Goal: Task Accomplishment & Management: Manage account settings

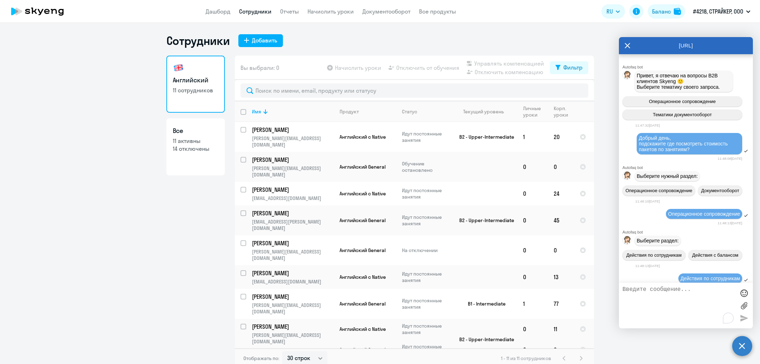
select select "30"
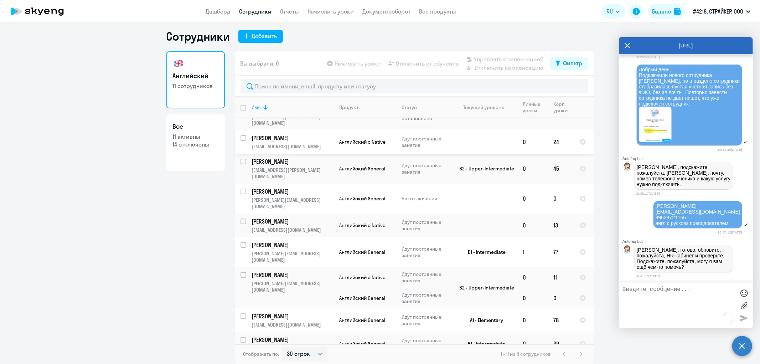
scroll to position [48, 0]
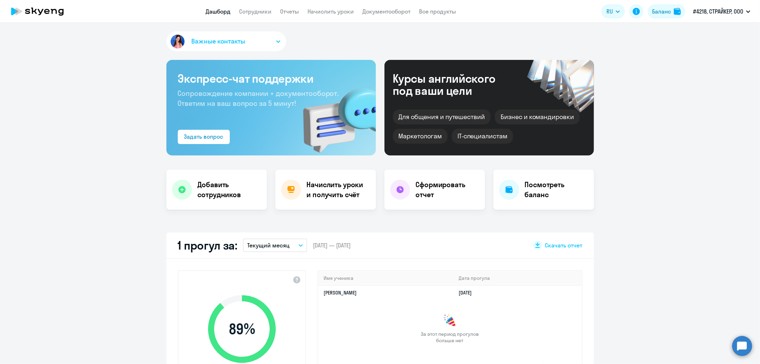
select select "30"
click at [251, 9] on link "Сотрудники" at bounding box center [255, 11] width 32 height 7
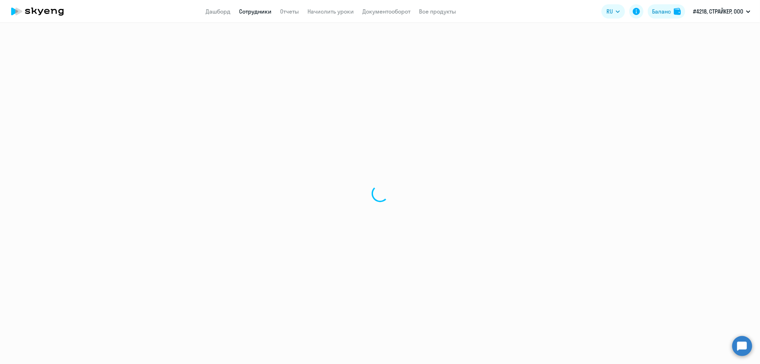
select select "30"
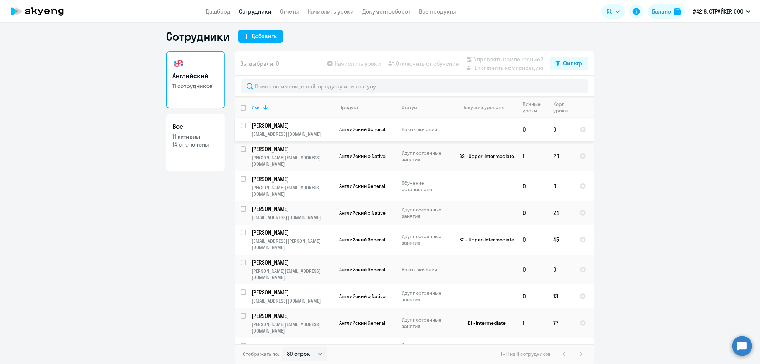
click at [241, 126] on input "select row 23266107" at bounding box center [248, 130] width 14 height 14
checkbox input "true"
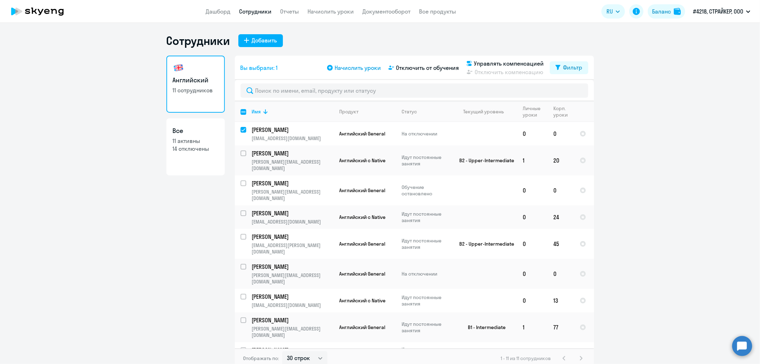
click at [349, 68] on span "Начислить уроки" at bounding box center [358, 67] width 46 height 9
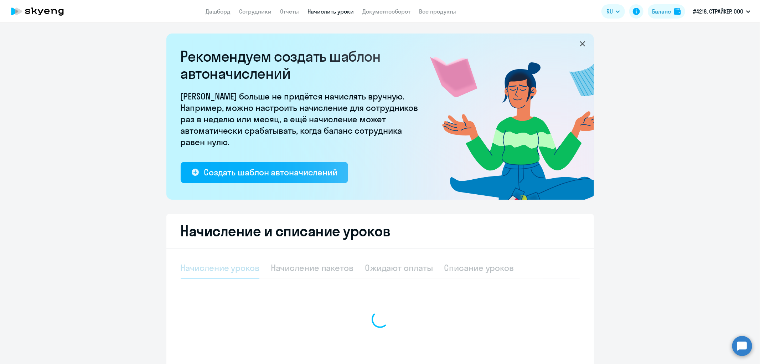
select select "10"
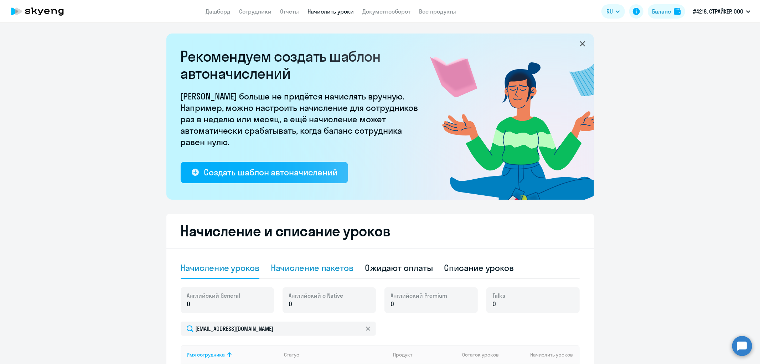
click at [306, 259] on div "Начисление пакетов" at bounding box center [312, 267] width 83 height 21
select select "10"
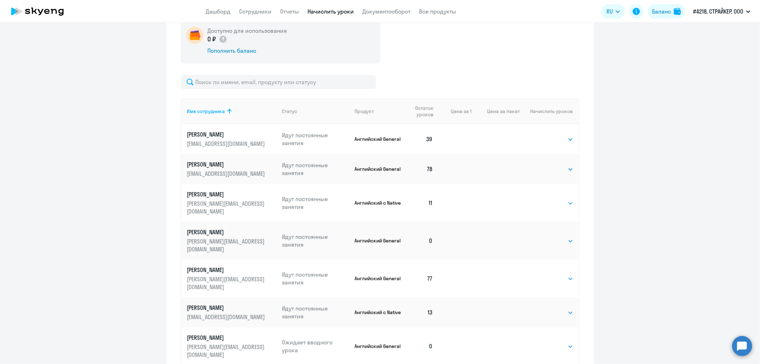
scroll to position [388, 0]
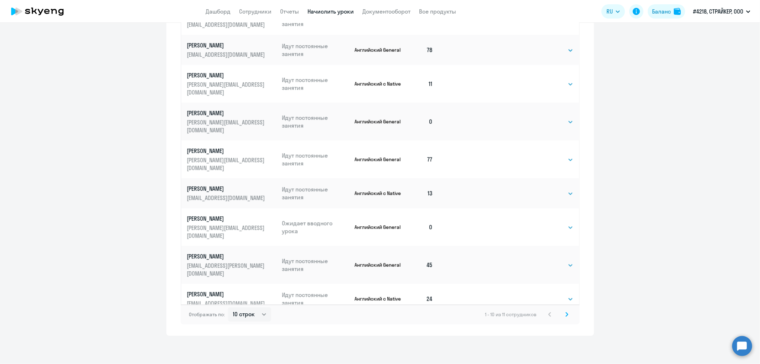
click at [566, 312] on icon at bounding box center [567, 314] width 2 height 4
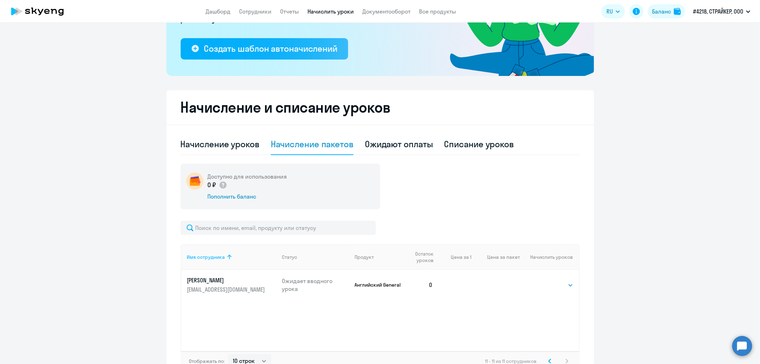
scroll to position [129, 0]
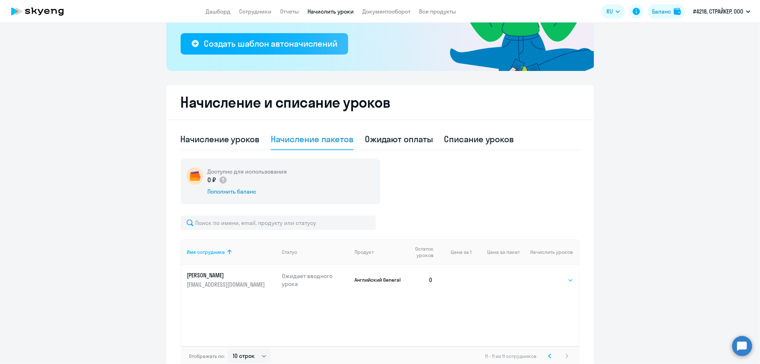
click at [554, 282] on select "Выбрать 4 8 16 32 64 96 128" at bounding box center [558, 280] width 29 height 9
select select "96"
click at [544, 276] on select "Выбрать 4 8 16 32 64 96 128" at bounding box center [558, 280] width 29 height 9
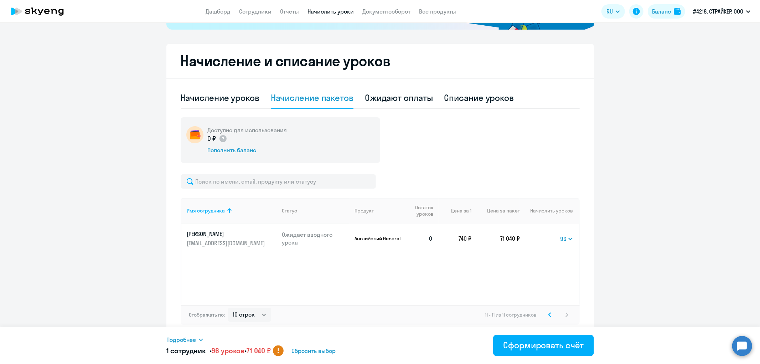
scroll to position [170, 0]
click at [559, 341] on div "Сформировать счёт" at bounding box center [543, 344] width 81 height 11
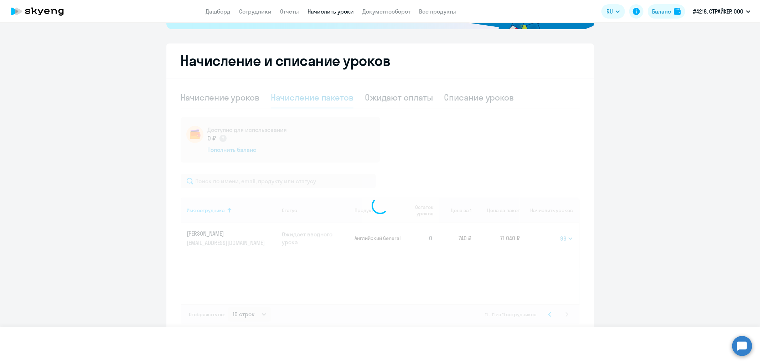
select select
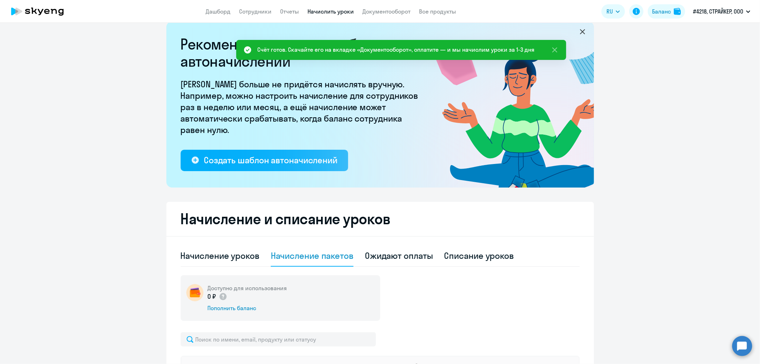
scroll to position [0, 0]
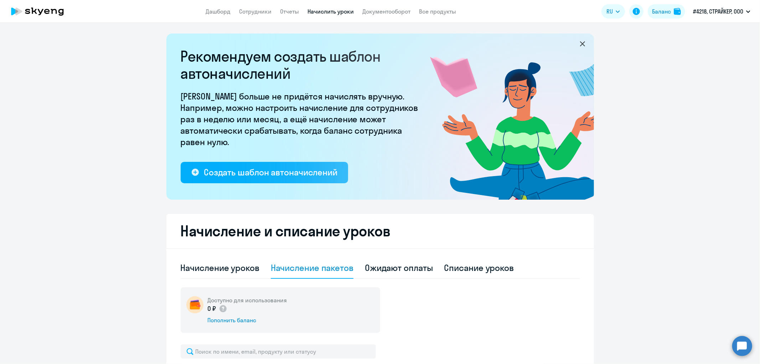
click at [557, 47] on icon at bounding box center [555, 50] width 9 height 9
click at [578, 43] on icon at bounding box center [582, 44] width 9 height 9
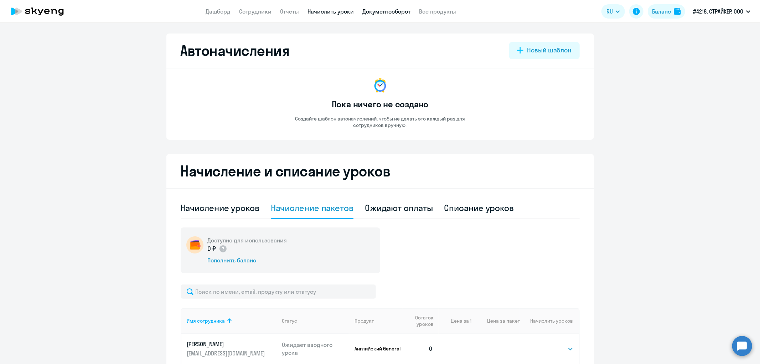
click at [389, 8] on link "Документооборот" at bounding box center [386, 11] width 48 height 7
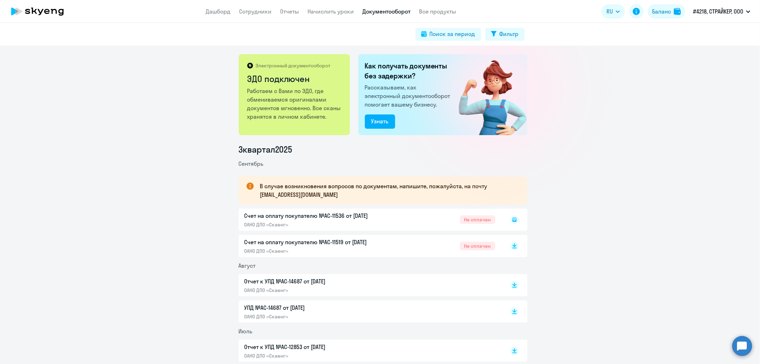
click at [512, 220] on icon at bounding box center [514, 219] width 4 height 4
click at [514, 220] on rect at bounding box center [514, 219] width 9 height 9
click at [253, 10] on link "Сотрудники" at bounding box center [255, 11] width 32 height 7
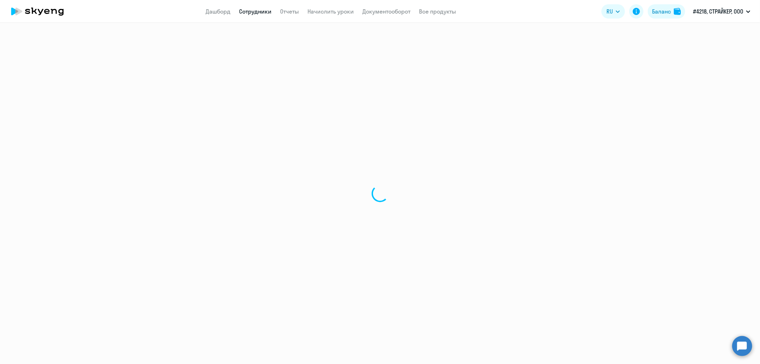
select select "30"
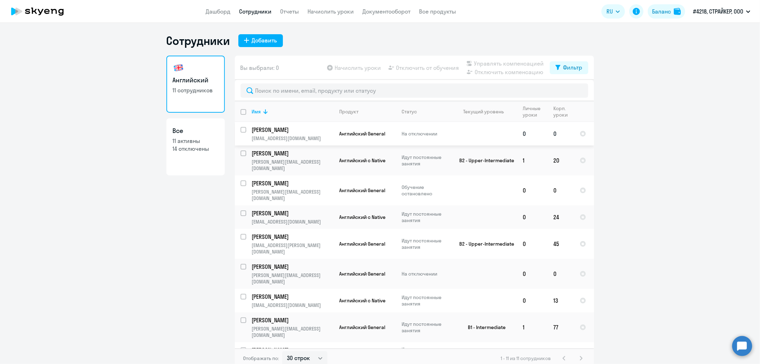
click at [404, 132] on p "На отключении" at bounding box center [426, 133] width 49 height 6
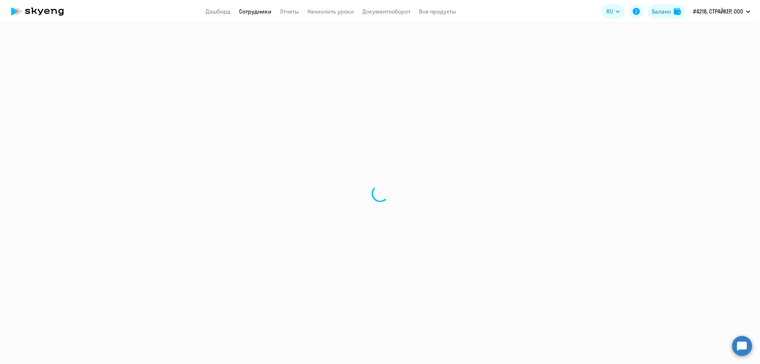
select select "english"
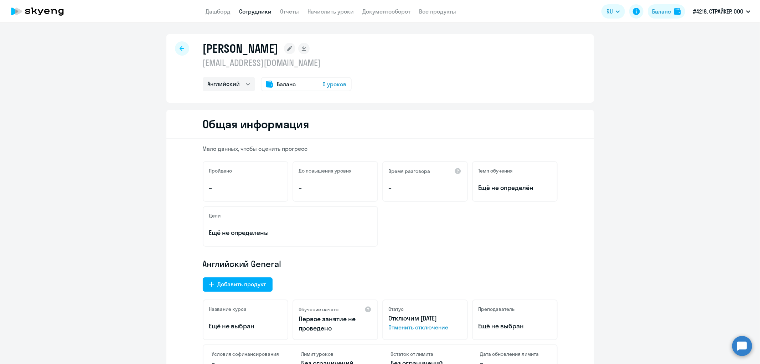
click at [180, 47] on icon at bounding box center [182, 48] width 5 height 5
select select "30"
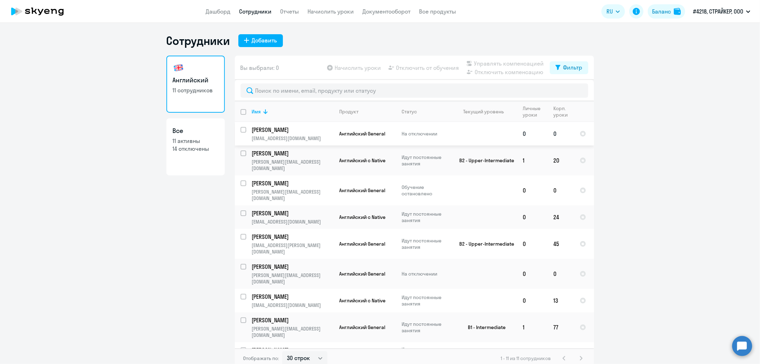
click at [241, 129] on input "select row 23266107" at bounding box center [248, 134] width 14 height 14
checkbox input "true"
click at [619, 102] on ng-component "Сотрудники Добавить Английский 11 сотрудников Все 11 активны 14 отключены Вы вы…" at bounding box center [380, 200] width 760 height 335
click at [737, 352] on circle at bounding box center [742, 346] width 20 height 20
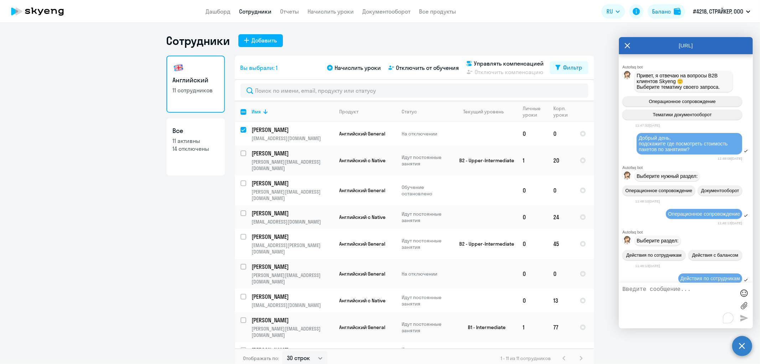
scroll to position [4223, 0]
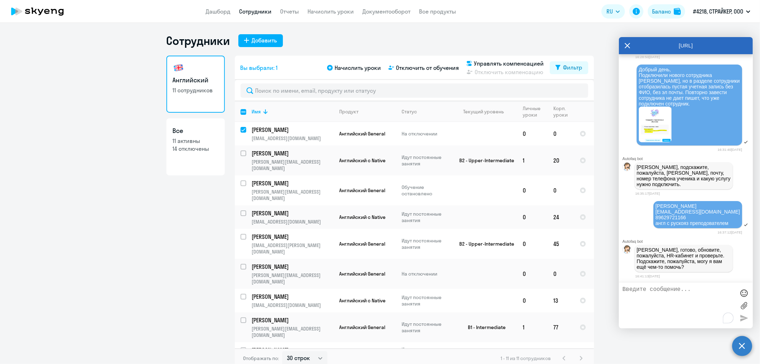
click at [668, 296] on textarea "To enrich screen reader interactions, please activate Accessibility in Grammarl…" at bounding box center [679, 305] width 113 height 38
drag, startPoint x: 624, startPoint y: 302, endPoint x: 703, endPoint y: 302, distance: 79.1
click at [703, 302] on textarea "Учетная запись появилась, подскажите пожалуйста как вернуть ее в активные и убр…" at bounding box center [679, 305] width 113 height 38
click at [701, 305] on textarea "Учетная запись появилась, подскажите пожалуйста как убрать статус "на отключени…" at bounding box center [679, 305] width 113 height 38
click at [715, 287] on textarea "Учетная запись появилась, подскажите пожалуйста как убрать статус "на отключени…" at bounding box center [679, 305] width 113 height 38
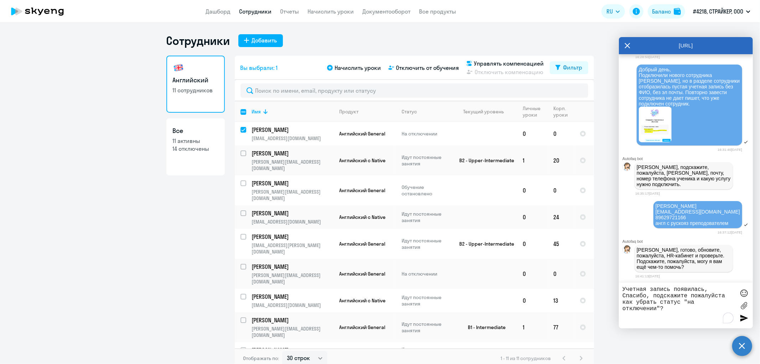
click at [625, 296] on textarea "Учетная запись появилась, Спасибо, подскажите пожалуйста как убрать статус "на …" at bounding box center [679, 305] width 113 height 38
type textarea "Учетная запись появилась, спасибо, подскажите пожалуйста как убрать статус "на …"
click at [744, 320] on div at bounding box center [744, 318] width 11 height 11
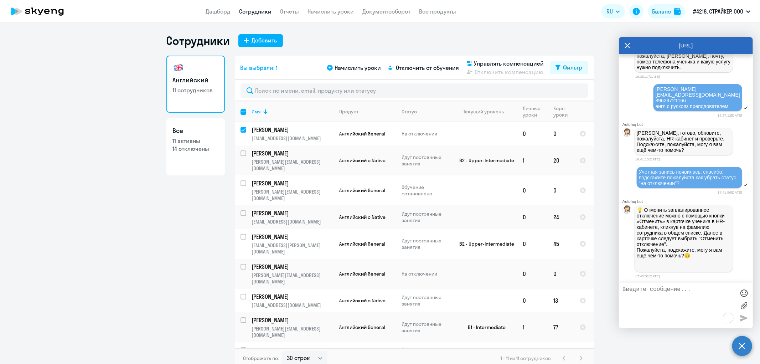
scroll to position [4341, 0]
drag, startPoint x: 418, startPoint y: 130, endPoint x: 148, endPoint y: 210, distance: 281.9
drag, startPoint x: 148, startPoint y: 210, endPoint x: 80, endPoint y: 116, distance: 115.5
click at [80, 116] on ng-component "Сотрудники Добавить Английский 11 сотрудников Все 11 активны 14 отключены Вы вы…" at bounding box center [380, 200] width 760 height 335
click at [272, 126] on p "[PERSON_NAME]" at bounding box center [292, 130] width 81 height 8
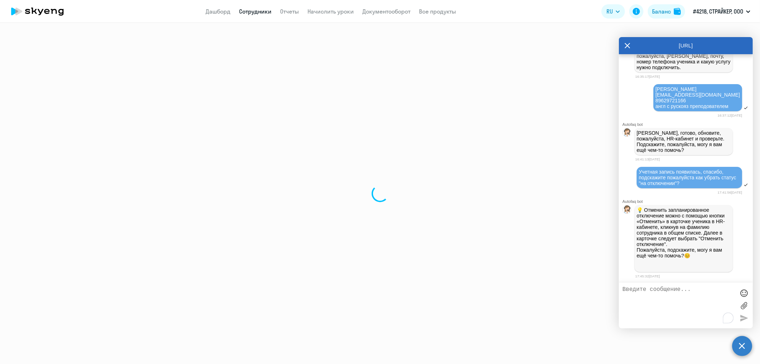
select select "english"
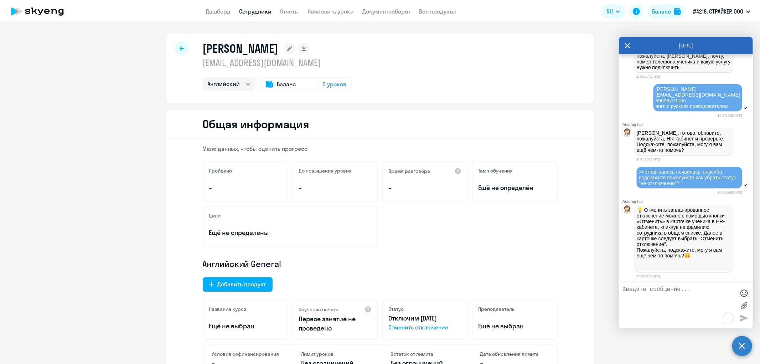
drag, startPoint x: 256, startPoint y: 48, endPoint x: 425, endPoint y: 39, distance: 169.9
click at [425, 39] on div "Черемухина Зарина zarina.cheremukhina@stryker.com Английский Баланс 0 уроков" at bounding box center [380, 68] width 428 height 68
click at [180, 48] on icon at bounding box center [182, 48] width 5 height 5
select select "30"
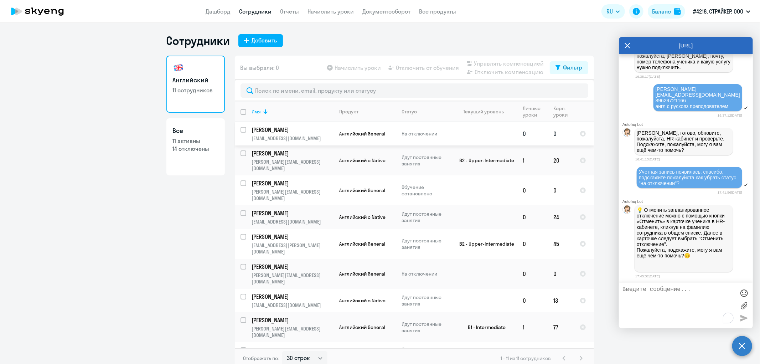
click at [241, 128] on input "select row 23266107" at bounding box center [248, 134] width 14 height 14
checkbox input "true"
click at [421, 131] on p "На отключении" at bounding box center [426, 133] width 49 height 6
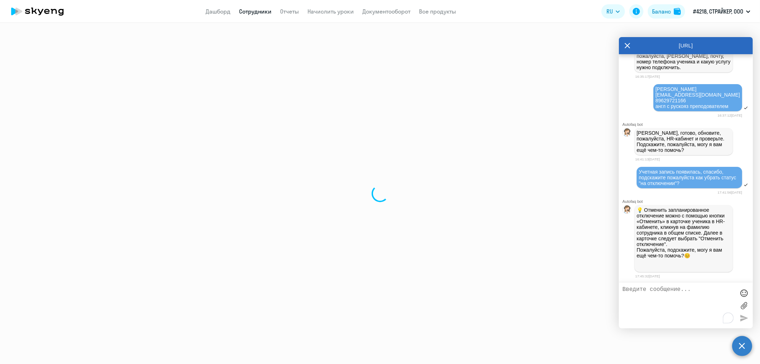
select select "english"
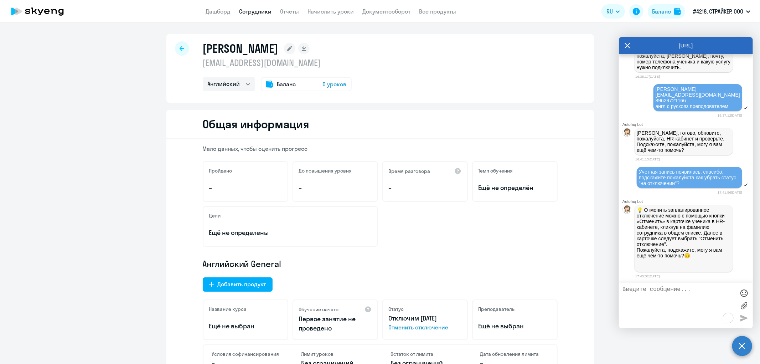
click at [276, 51] on h1 "[PERSON_NAME]" at bounding box center [241, 48] width 76 height 14
click at [295, 47] on rect at bounding box center [289, 48] width 11 height 11
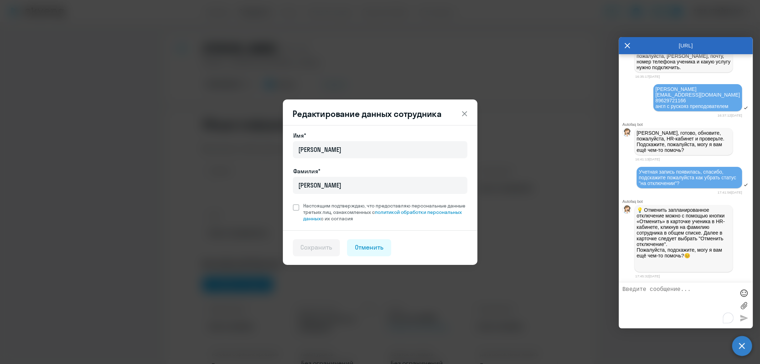
click at [469, 108] on button at bounding box center [465, 114] width 14 height 14
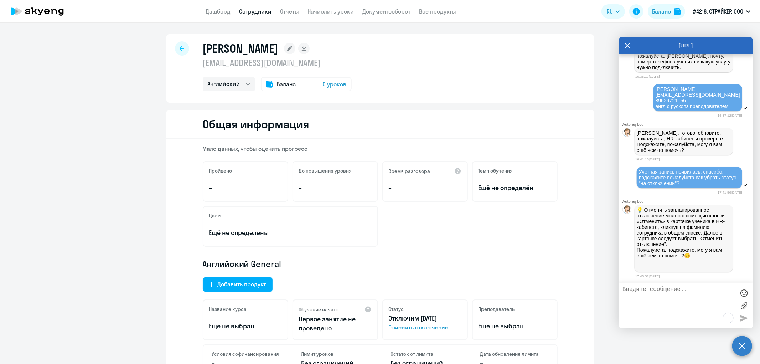
click at [180, 48] on icon at bounding box center [182, 48] width 5 height 5
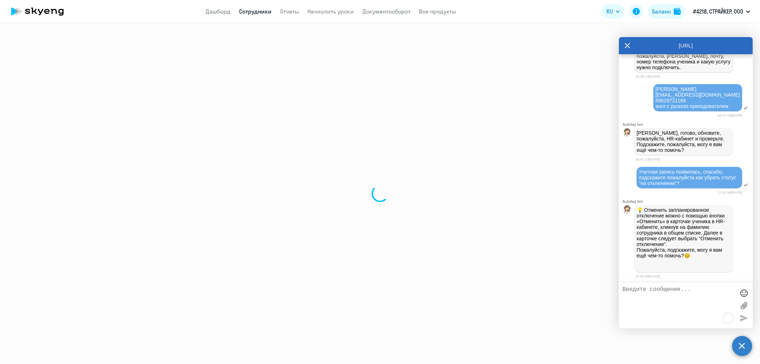
select select "30"
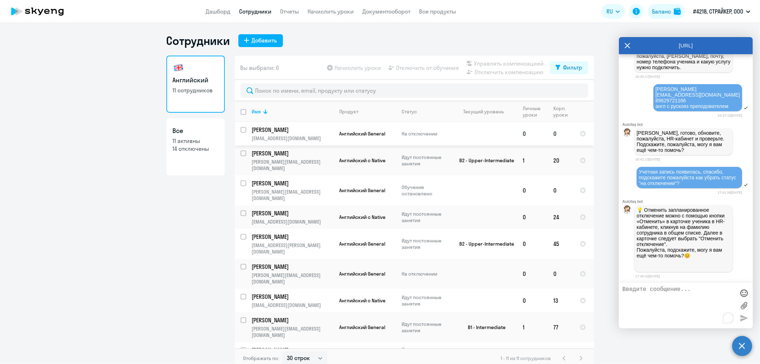
click at [241, 130] on input "select row 23266107" at bounding box center [248, 134] width 14 height 14
checkbox input "true"
click at [289, 128] on p "[PERSON_NAME]" at bounding box center [292, 130] width 81 height 8
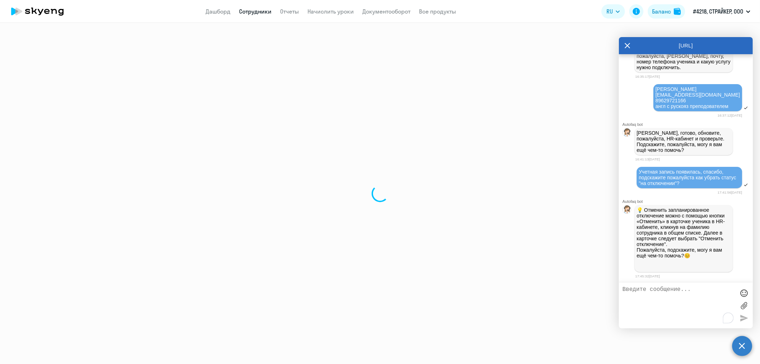
select select "english"
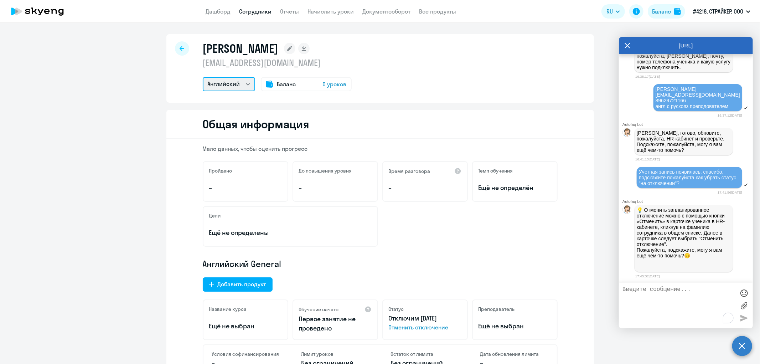
click at [225, 84] on select "Английский" at bounding box center [229, 84] width 52 height 14
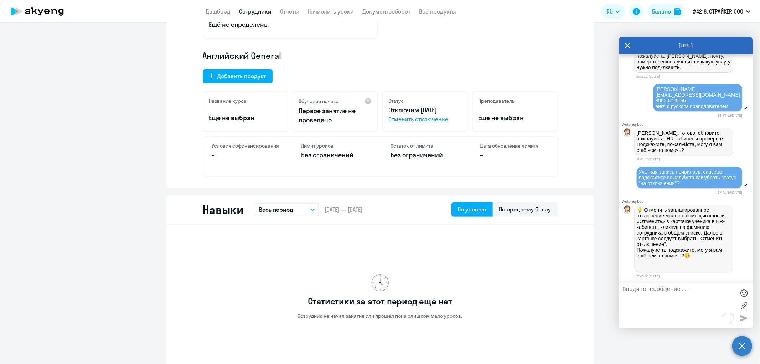
scroll to position [208, 0]
click at [419, 117] on span "Отменить отключение" at bounding box center [425, 119] width 73 height 9
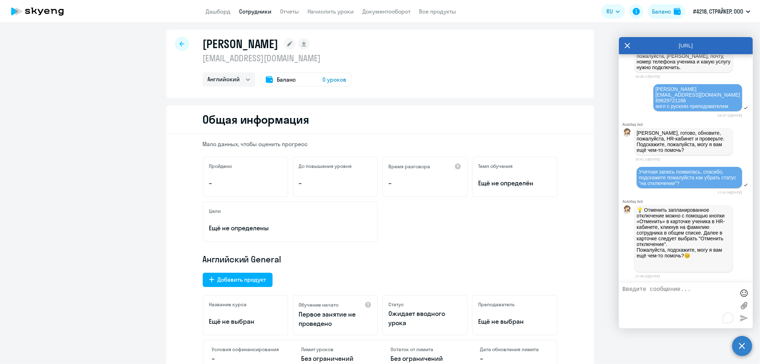
scroll to position [0, 0]
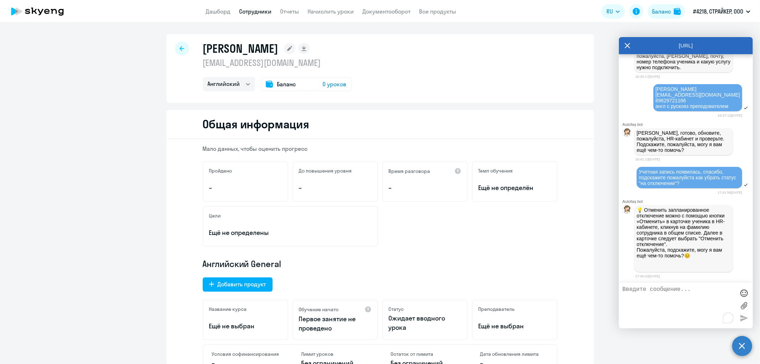
click at [255, 10] on link "Сотрудники" at bounding box center [255, 11] width 32 height 7
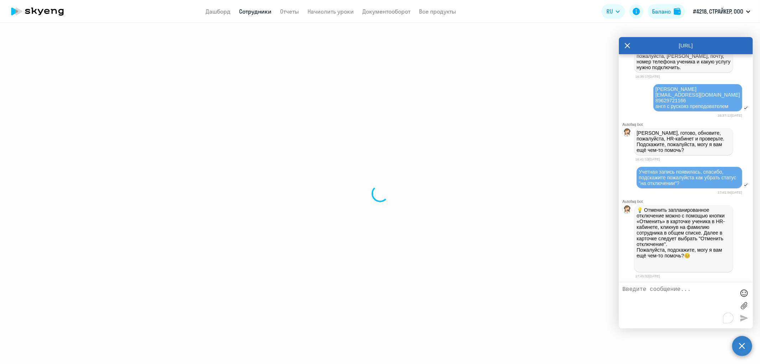
select select "30"
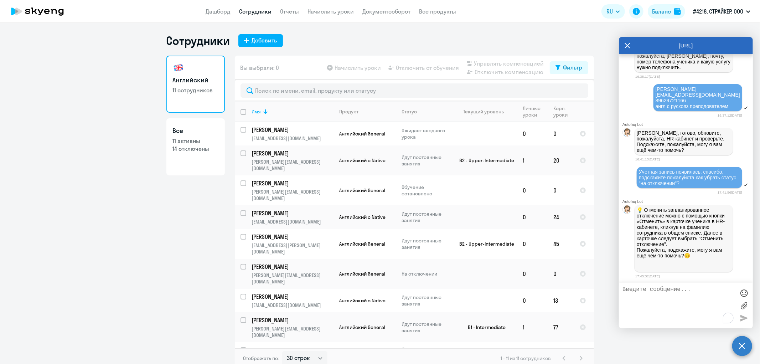
click at [671, 299] on textarea "To enrich screen reader interactions, please activate Accessibility in Grammarl…" at bounding box center [679, 305] width 113 height 38
type textarea "спасибо, помощь больше не требуется"
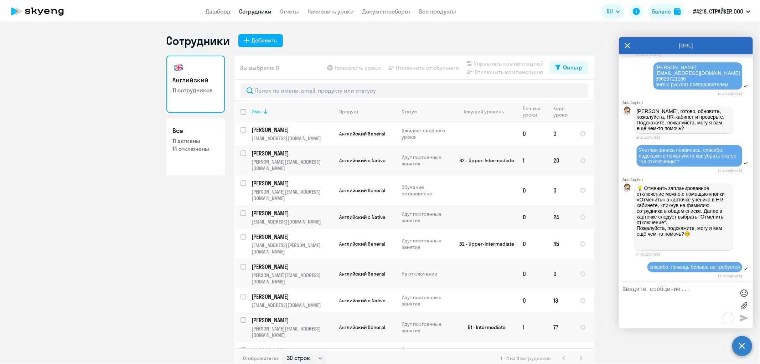
click at [263, 112] on icon at bounding box center [265, 111] width 9 height 9
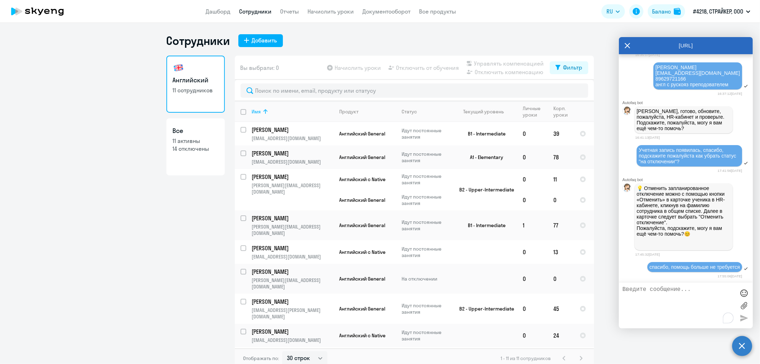
click at [263, 112] on icon at bounding box center [265, 111] width 9 height 9
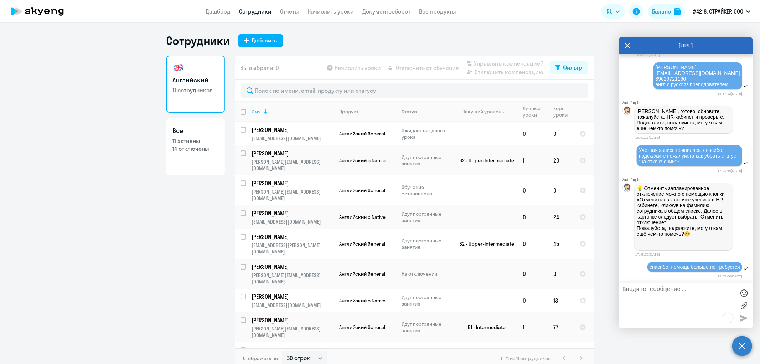
click at [263, 112] on icon at bounding box center [265, 111] width 9 height 9
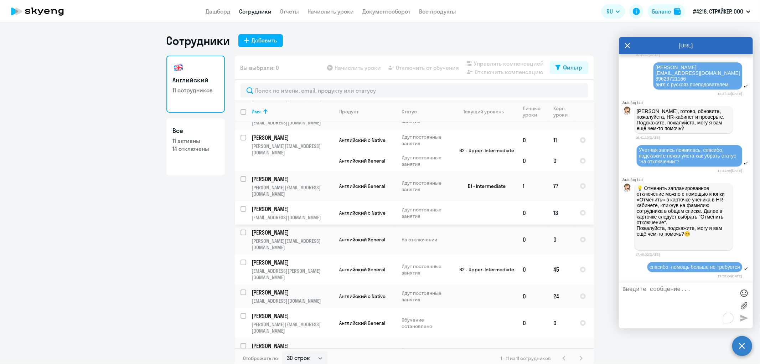
scroll to position [48, 0]
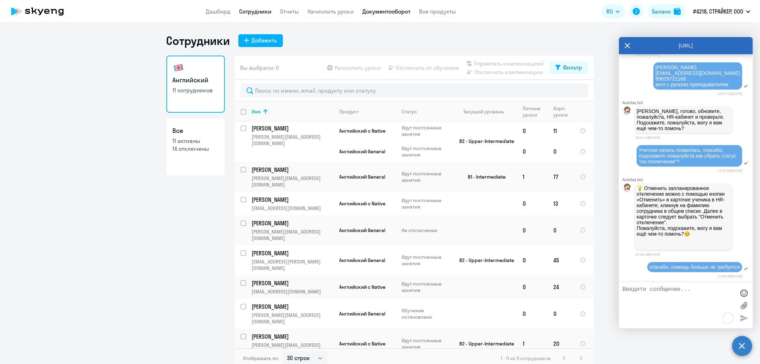
click at [391, 14] on link "Документооборот" at bounding box center [386, 11] width 48 height 7
